Goal: Information Seeking & Learning: Learn about a topic

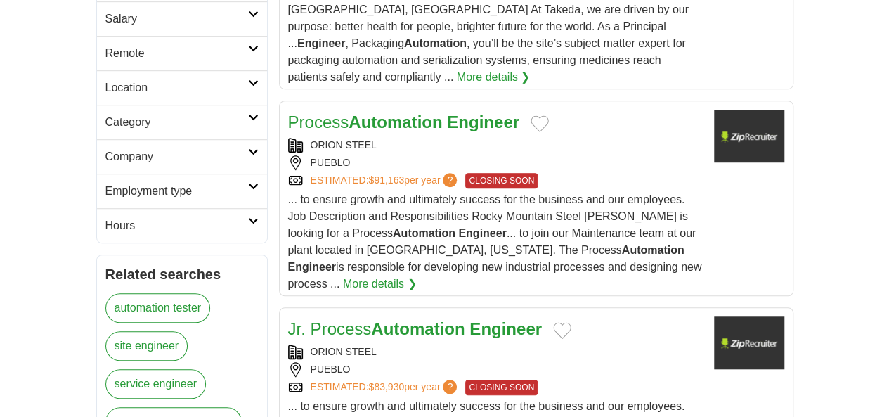
scroll to position [141, 0]
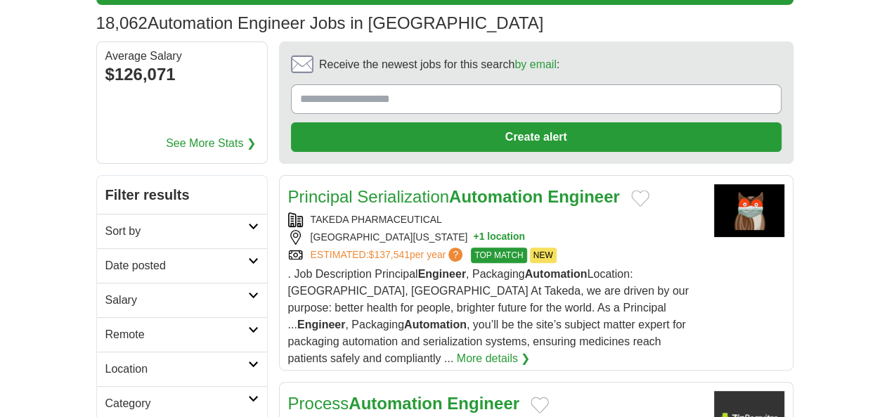
click at [248, 326] on icon at bounding box center [253, 329] width 11 height 7
click at [105, 362] on link "Remote jobs" at bounding box center [136, 368] width 63 height 12
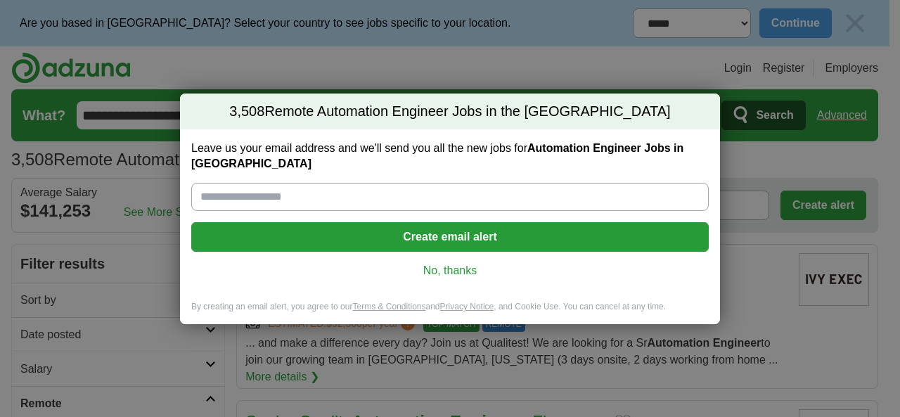
click at [412, 184] on input "Leave us your email address and we'll send you all the new jobs for Automation …" at bounding box center [449, 197] width 517 height 28
drag, startPoint x: 481, startPoint y: 266, endPoint x: 470, endPoint y: 259, distance: 12.3
click at [480, 265] on link "No, thanks" at bounding box center [449, 270] width 495 height 15
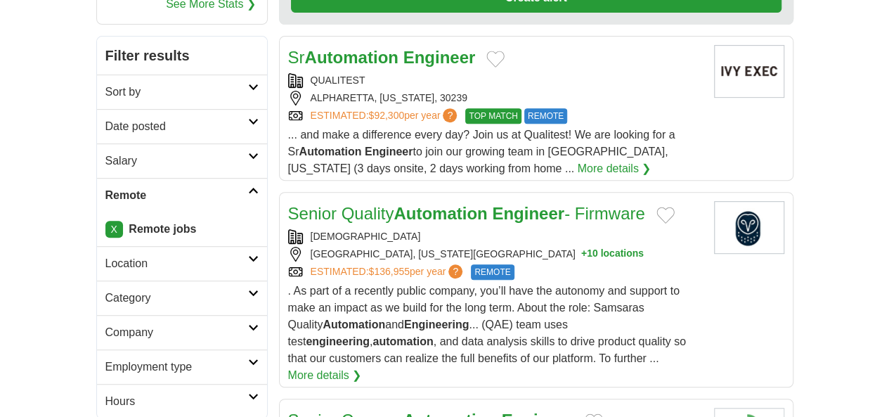
scroll to position [281, 0]
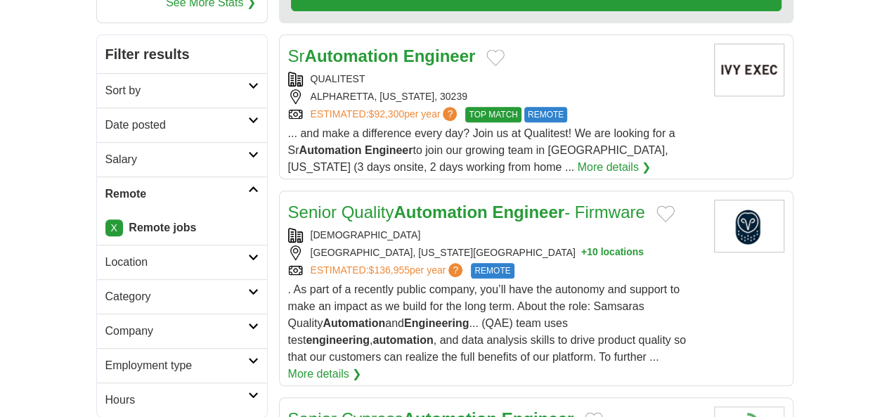
click at [492, 202] on strong "Engineer" at bounding box center [528, 211] width 72 height 19
